Goal: Contribute content

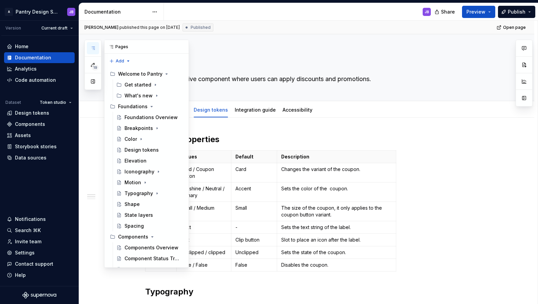
click at [91, 44] on button "button" at bounding box center [93, 48] width 12 height 12
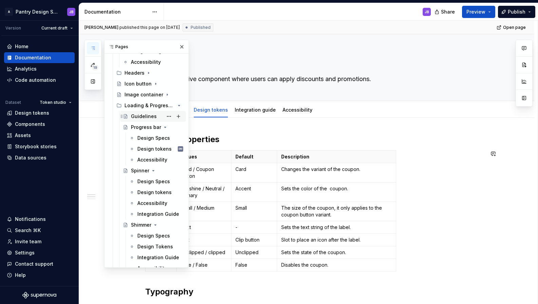
scroll to position [502, 0]
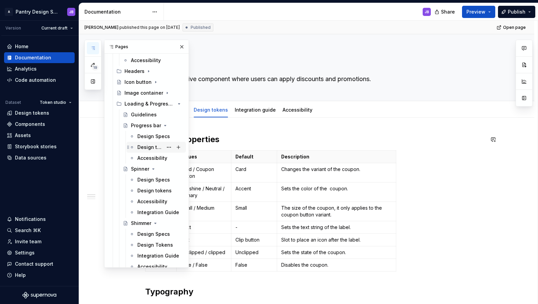
click at [142, 148] on div "Design tokens" at bounding box center [149, 147] width 25 height 7
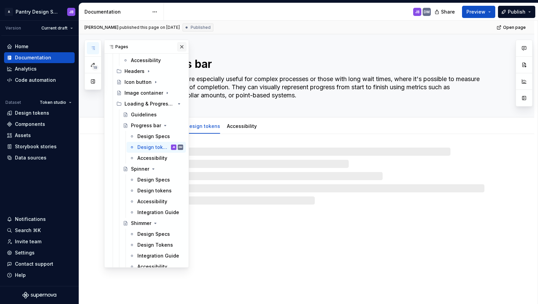
click at [178, 47] on button "button" at bounding box center [181, 46] width 9 height 9
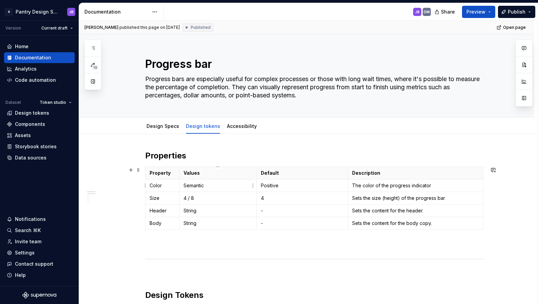
click at [194, 186] on p "Semantic" at bounding box center [217, 185] width 69 height 7
click at [197, 186] on p "Semantic" at bounding box center [217, 185] width 69 height 7
click at [206, 186] on p "Semantic" at bounding box center [217, 185] width 69 height 7
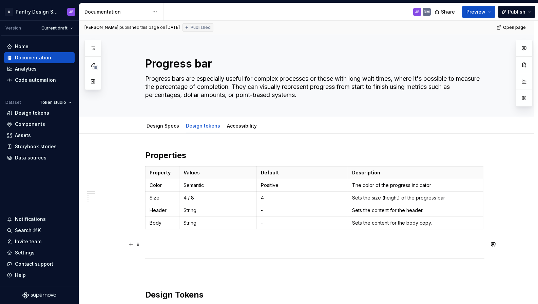
scroll to position [0, 0]
click at [198, 187] on p "Semantic" at bounding box center [217, 185] width 69 height 7
click at [191, 185] on p "Semantic" at bounding box center [217, 185] width 69 height 7
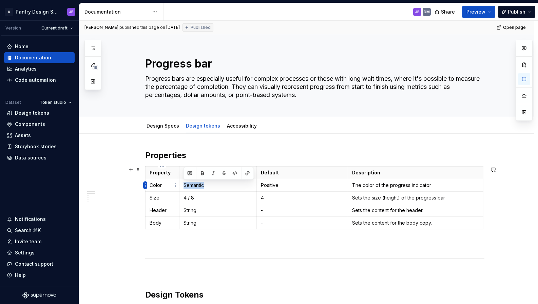
click at [145, 186] on html "A Pantry Design System JB Version Current draft Home Documentation Analytics Co…" at bounding box center [269, 152] width 538 height 304
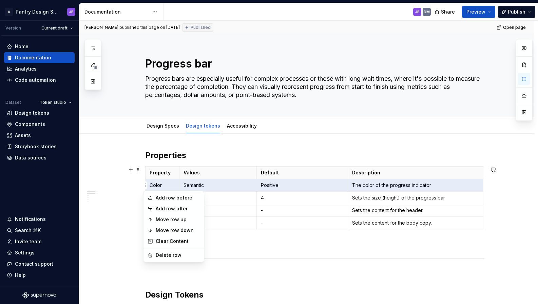
click at [202, 151] on html "A Pantry Design System JB Version Current draft Home Documentation Analytics Co…" at bounding box center [269, 152] width 538 height 304
type textarea "*"
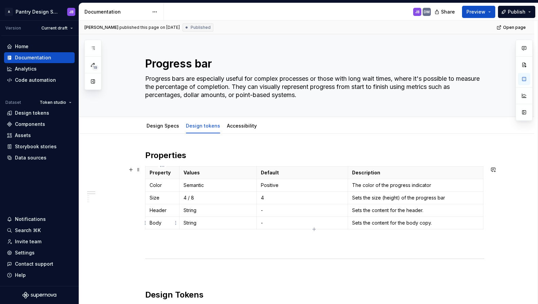
click at [154, 223] on p "Body" at bounding box center [162, 222] width 25 height 7
click at [190, 186] on p "Semantic" at bounding box center [217, 185] width 69 height 7
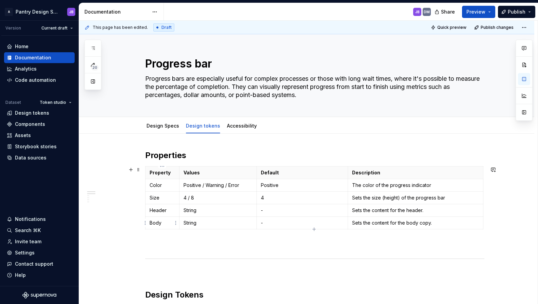
click at [155, 224] on p "Body" at bounding box center [162, 222] width 25 height 7
click at [145, 222] on html "A Pantry Design System JB Version Current draft Home Documentation Analytics Co…" at bounding box center [269, 152] width 538 height 304
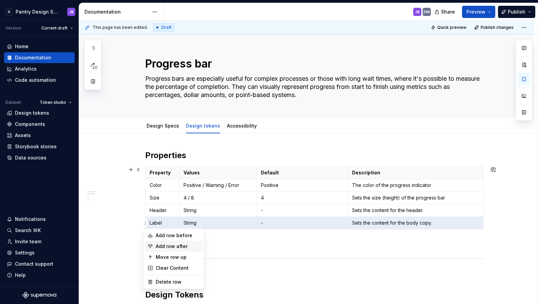
click at [169, 243] on div "Add row after" at bounding box center [178, 246] width 44 height 7
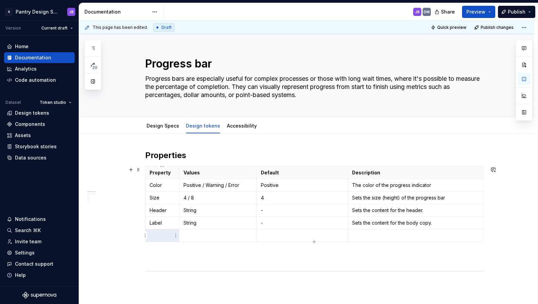
click at [158, 235] on p "To enrich screen reader interactions, please activate Accessibility in Grammarl…" at bounding box center [162, 235] width 25 height 7
click at [154, 236] on p "To enrich screen reader interactions, please activate Accessibility in Grammarl…" at bounding box center [162, 235] width 25 height 7
click at [145, 236] on html "A Pantry Design System JB Version Current draft Home Documentation Analytics Co…" at bounding box center [269, 152] width 538 height 304
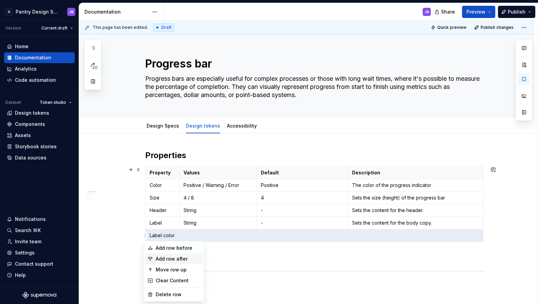
click at [168, 257] on div "Add row after" at bounding box center [178, 258] width 44 height 7
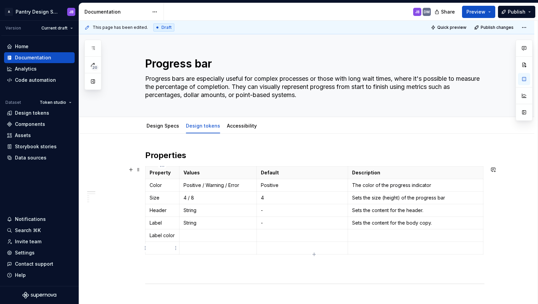
click at [160, 247] on p "To enrich screen reader interactions, please activate Accessibility in Grammarl…" at bounding box center [162, 247] width 25 height 7
drag, startPoint x: 179, startPoint y: 204, endPoint x: 183, endPoint y: 203, distance: 3.7
click at [183, 203] on tbody "Property Values Default Description Color Positive / Warning / Error Positive T…" at bounding box center [315, 210] width 341 height 88
click at [200, 248] on p "To enrich screen reader interactions, please activate Accessibility in Grammarl…" at bounding box center [221, 247] width 69 height 7
click at [196, 235] on p "To enrich screen reader interactions, please activate Accessibility in Grammarl…" at bounding box center [221, 235] width 69 height 7
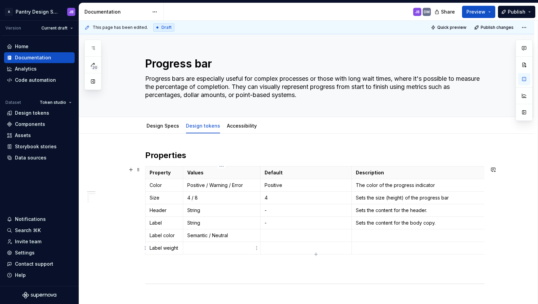
click at [197, 249] on p "To enrich screen reader interactions, please activate Accessibility in Grammarl…" at bounding box center [221, 247] width 69 height 7
click at [168, 211] on p "Header" at bounding box center [164, 210] width 29 height 7
click at [365, 234] on p "To enrich screen reader interactions, please activate Accessibility in Grammarl…" at bounding box center [419, 235] width 127 height 7
click at [221, 236] on p "Semantic / Neutral" at bounding box center [221, 235] width 69 height 7
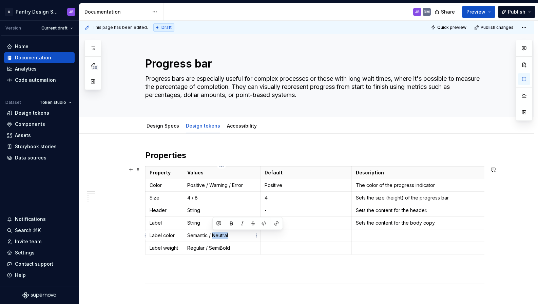
copy p "Neutral"
click at [279, 235] on p "To enrich screen reader interactions, please activate Accessibility in Grammarl…" at bounding box center [305, 235] width 83 height 7
drag, startPoint x: 187, startPoint y: 198, endPoint x: 197, endPoint y: 197, distance: 10.5
click at [197, 197] on p "4 / 8" at bounding box center [221, 197] width 69 height 7
click at [144, 248] on html "A Pantry Design System JB Version Current draft Home Documentation Analytics Co…" at bounding box center [269, 152] width 538 height 304
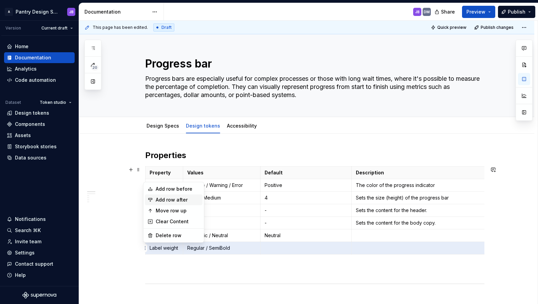
click at [165, 198] on div "Add row after" at bounding box center [178, 199] width 44 height 7
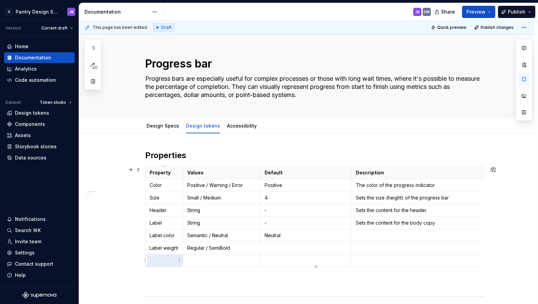
click at [159, 260] on p "To enrich screen reader interactions, please activate Accessibility in Grammarl…" at bounding box center [164, 260] width 29 height 7
click at [194, 258] on p "To enrich screen reader interactions, please activate Accessibility in Grammarl…" at bounding box center [221, 260] width 69 height 7
click at [269, 262] on p "To enrich screen reader interactions, please activate Accessibility in Grammarl…" at bounding box center [305, 260] width 83 height 7
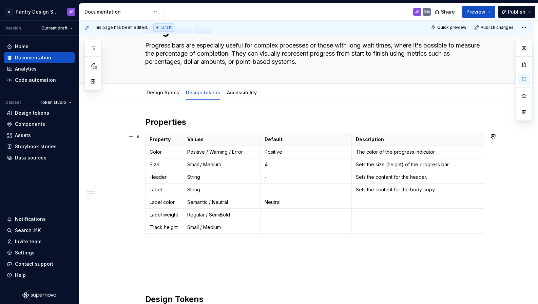
scroll to position [42, 0]
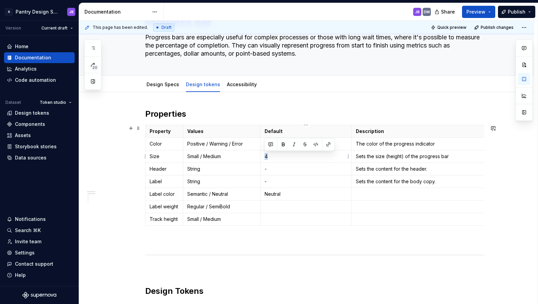
click at [267, 157] on p "4" at bounding box center [305, 156] width 83 height 7
click at [292, 170] on p "-" at bounding box center [305, 168] width 83 height 7
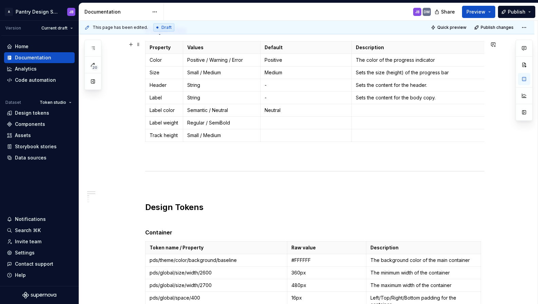
scroll to position [0, 0]
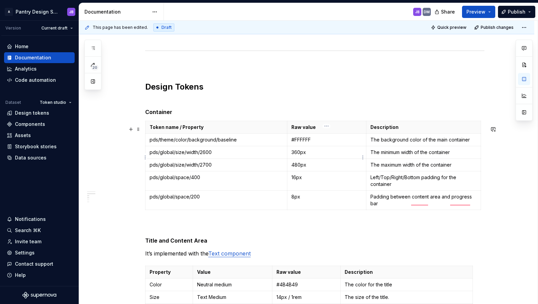
click at [294, 156] on p "360px" at bounding box center [326, 152] width 71 height 7
click at [236, 156] on p "pds/global/size/width/2600" at bounding box center [216, 152] width 133 height 7
click at [209, 156] on p "pds/global/size/width/2600" at bounding box center [216, 152] width 133 height 7
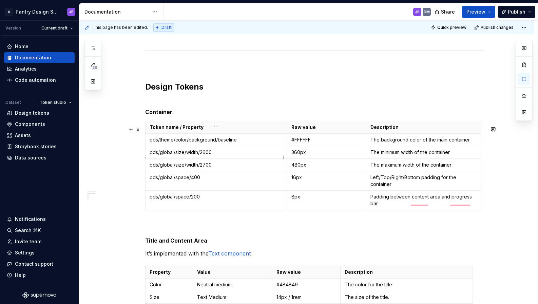
click at [195, 156] on p "pds/global/size/width/2600" at bounding box center [216, 152] width 133 height 7
click at [185, 156] on p "pds/global/size/width/2600" at bounding box center [216, 152] width 133 height 7
click at [193, 156] on p "pds/global/size/width/2600" at bounding box center [216, 152] width 133 height 7
click at [192, 156] on p "pds/global/size/width/2600" at bounding box center [216, 152] width 133 height 7
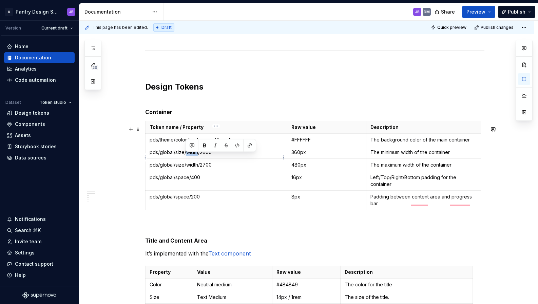
click at [192, 156] on p "pds/global/size/width/2600" at bounding box center [216, 152] width 133 height 7
click at [163, 143] on p "pds/theme/color/background/baseline" at bounding box center [216, 139] width 133 height 7
click at [144, 144] on html "A Pantry Design System JB Version Current draft Home Documentation Analytics Co…" at bounding box center [269, 152] width 538 height 304
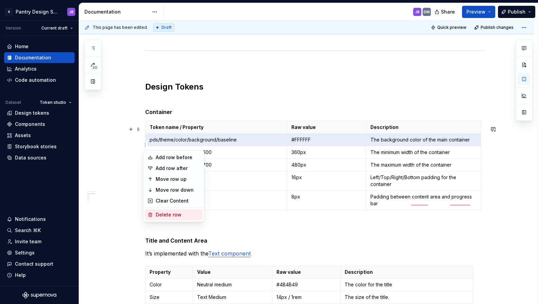
click at [172, 216] on div "Delete row" at bounding box center [178, 214] width 44 height 7
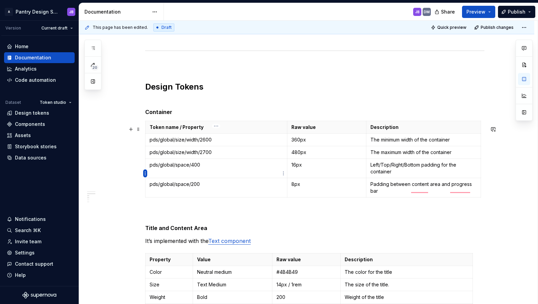
click at [144, 173] on html "A Pantry Design System JB Version Current draft Home Documentation Analytics Co…" at bounding box center [269, 152] width 538 height 304
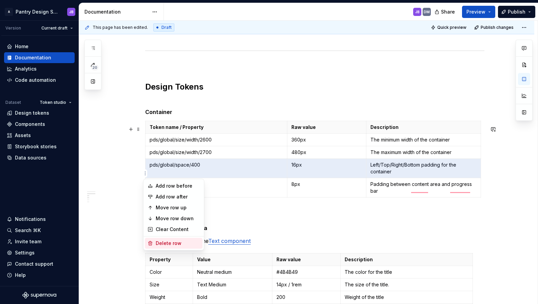
click at [176, 244] on div "Delete row" at bounding box center [178, 243] width 44 height 7
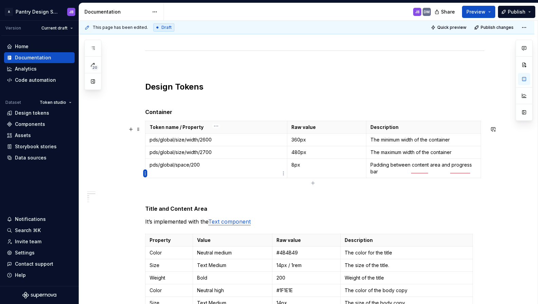
click at [145, 174] on html "A Pantry Design System JB Version Current draft Home Documentation Analytics Co…" at bounding box center [269, 152] width 538 height 304
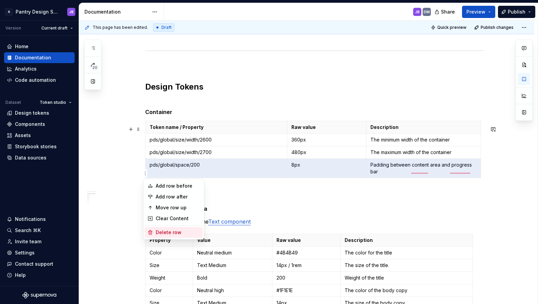
click at [173, 233] on div "Delete row" at bounding box center [178, 232] width 44 height 7
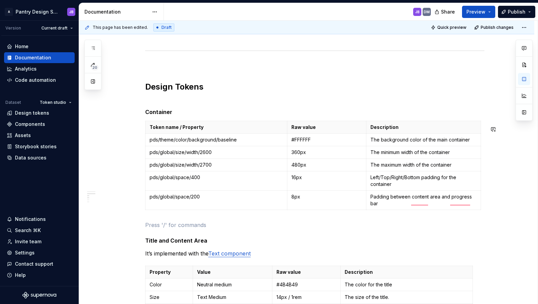
click at [227, 143] on p "pds/theme/color/background/baseline" at bounding box center [216, 139] width 133 height 7
click at [145, 186] on html "A Pantry Design System JB Version Current draft Home Documentation Analytics Co…" at bounding box center [269, 152] width 538 height 304
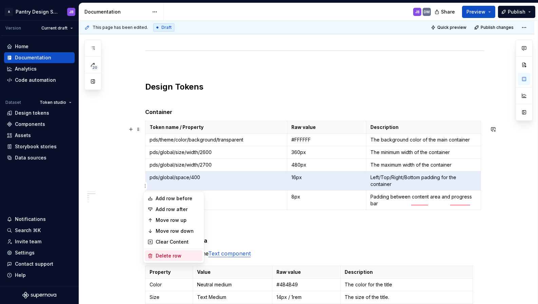
click at [171, 254] on div "Delete row" at bounding box center [178, 255] width 44 height 7
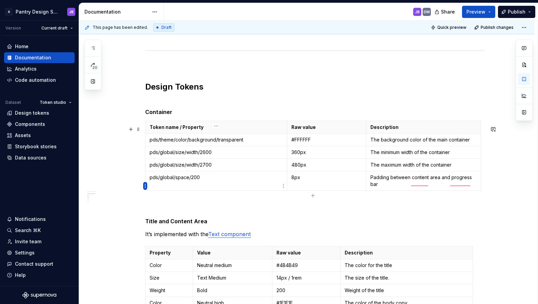
click at [144, 186] on html "A Pantry Design System JB Version Current draft Home Documentation Analytics Co…" at bounding box center [269, 152] width 538 height 304
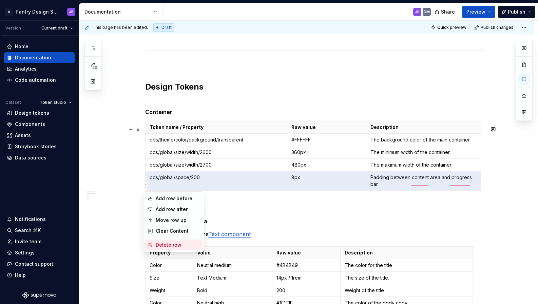
click at [171, 244] on div "Delete row" at bounding box center [178, 244] width 44 height 7
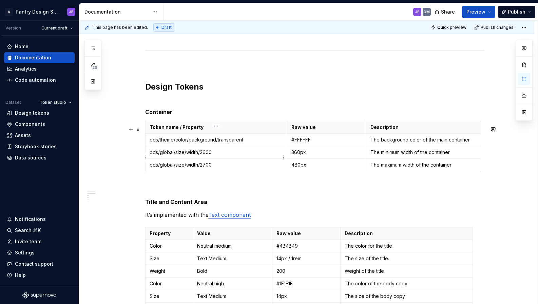
click at [197, 156] on p "pds/global/size/width/2600" at bounding box center [216, 152] width 133 height 7
click at [186, 156] on p "pds/global/size/width/2600" at bounding box center [216, 152] width 133 height 7
click at [199, 156] on p "pds/global/size/width.min_w/2600" at bounding box center [216, 152] width 133 height 7
type textarea "*"
